Goal: Find specific page/section: Find specific page/section

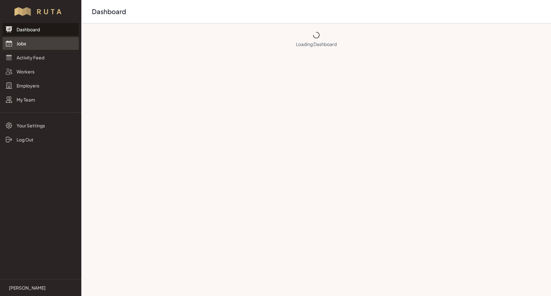
click at [24, 43] on link "Jobs" at bounding box center [41, 43] width 76 height 13
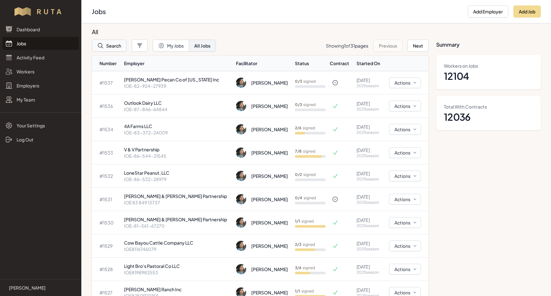
click at [101, 44] on icon "button" at bounding box center [100, 45] width 6 height 6
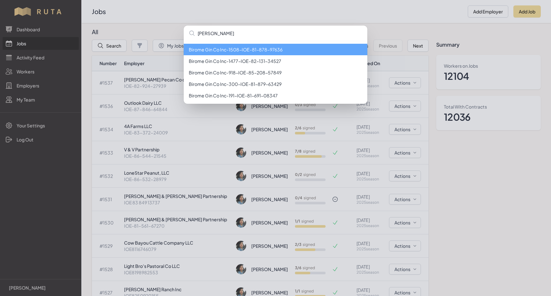
type input "[PERSON_NAME]"
click at [212, 51] on li "Birome Gin Co Inc - 1508 - IOE-81-878-97636" at bounding box center [276, 49] width 184 height 11
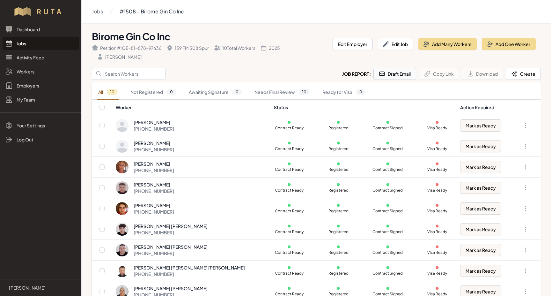
click at [396, 74] on button "Draft Email" at bounding box center [394, 74] width 43 height 12
click at [121, 75] on input "Search" at bounding box center [129, 74] width 74 height 12
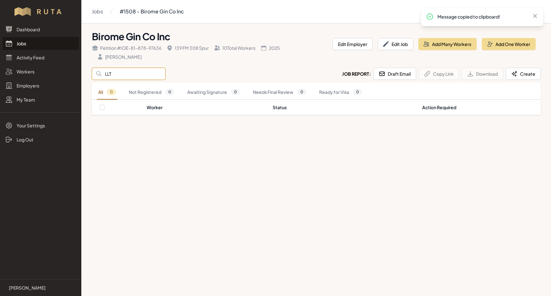
type input "LLT"
click at [22, 44] on link "Jobs" at bounding box center [41, 43] width 76 height 13
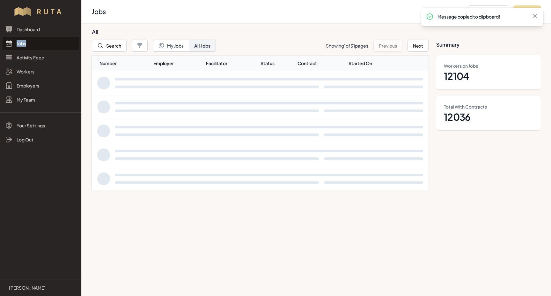
click at [22, 44] on link "Jobs" at bounding box center [41, 43] width 76 height 13
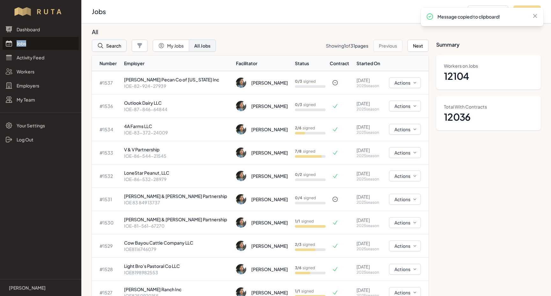
click at [111, 46] on button "Search" at bounding box center [109, 46] width 35 height 12
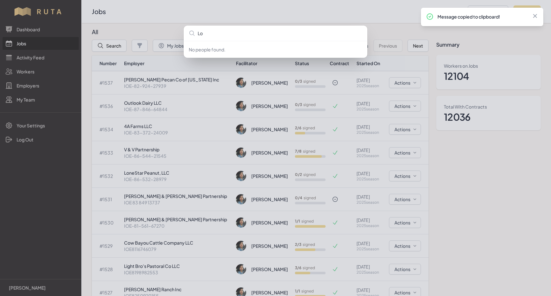
type input "L"
click at [196, 33] on input "Lords Seed" at bounding box center [276, 33] width 184 height 15
type input "LLT Group Lords Seed"
click at [258, 34] on input "LLT Group Lords Seed" at bounding box center [276, 33] width 184 height 15
click at [23, 43] on div "No people found." at bounding box center [275, 148] width 551 height 296
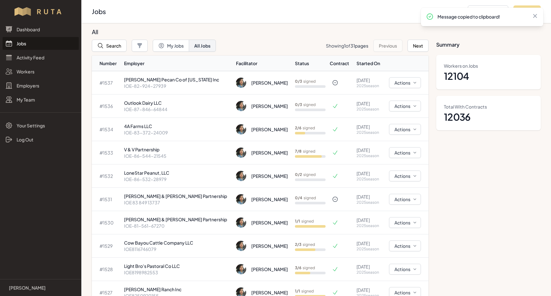
click at [23, 43] on link "Jobs" at bounding box center [41, 43] width 76 height 13
click at [106, 45] on button "Search" at bounding box center [109, 46] width 35 height 12
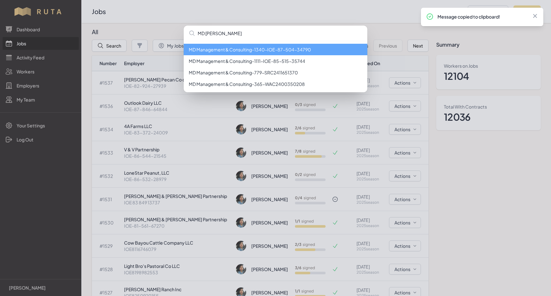
type input "MD [PERSON_NAME]"
click at [261, 52] on li "MD Management & Consulting - 1340 - IOE-87-504-34790" at bounding box center [276, 49] width 184 height 11
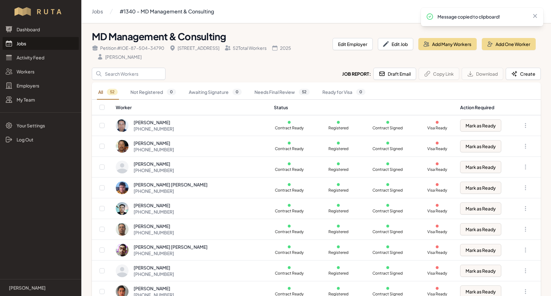
click at [14, 43] on link "Jobs" at bounding box center [41, 43] width 76 height 13
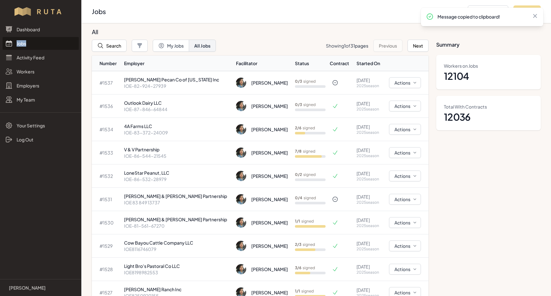
click at [14, 43] on link "Jobs" at bounding box center [41, 43] width 76 height 13
click at [414, 46] on button "Next" at bounding box center [417, 46] width 21 height 12
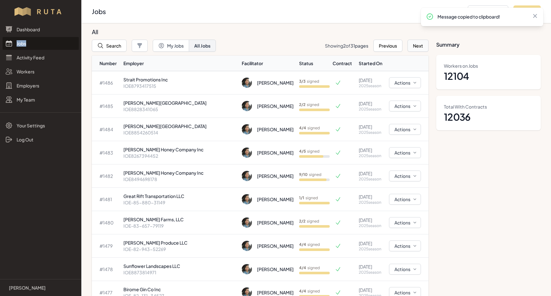
click at [415, 47] on button "Next" at bounding box center [417, 46] width 21 height 12
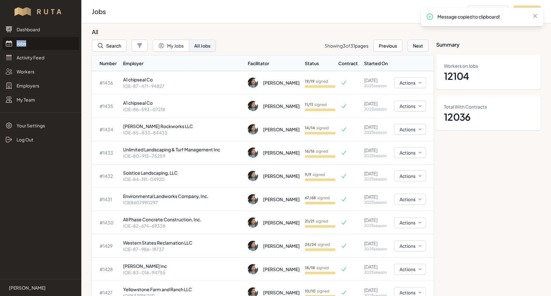
click at [415, 47] on button "Next" at bounding box center [417, 46] width 21 height 12
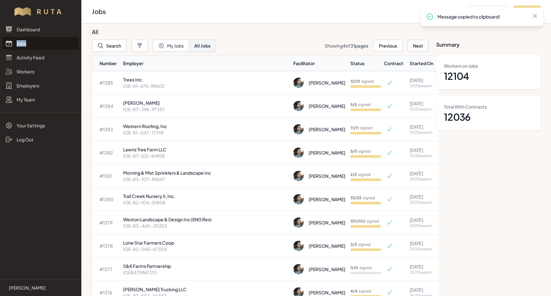
click at [415, 47] on button "Next" at bounding box center [417, 46] width 21 height 12
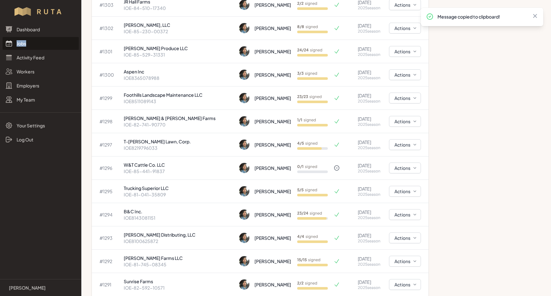
scroll to position [826, 0]
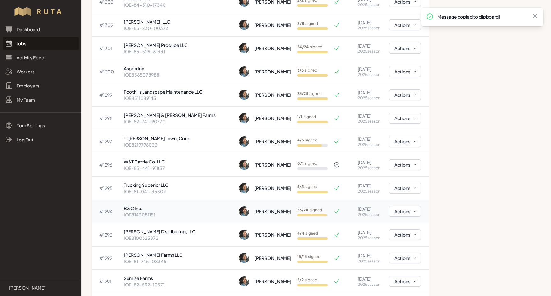
click at [135, 209] on p "B&C Inc." at bounding box center [179, 208] width 111 height 6
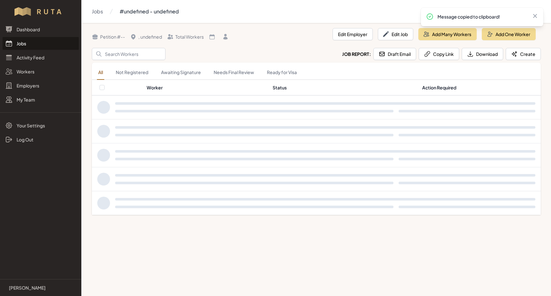
click at [135, 209] on div at bounding box center [325, 202] width 420 height 13
